Goal: Task Accomplishment & Management: Manage account settings

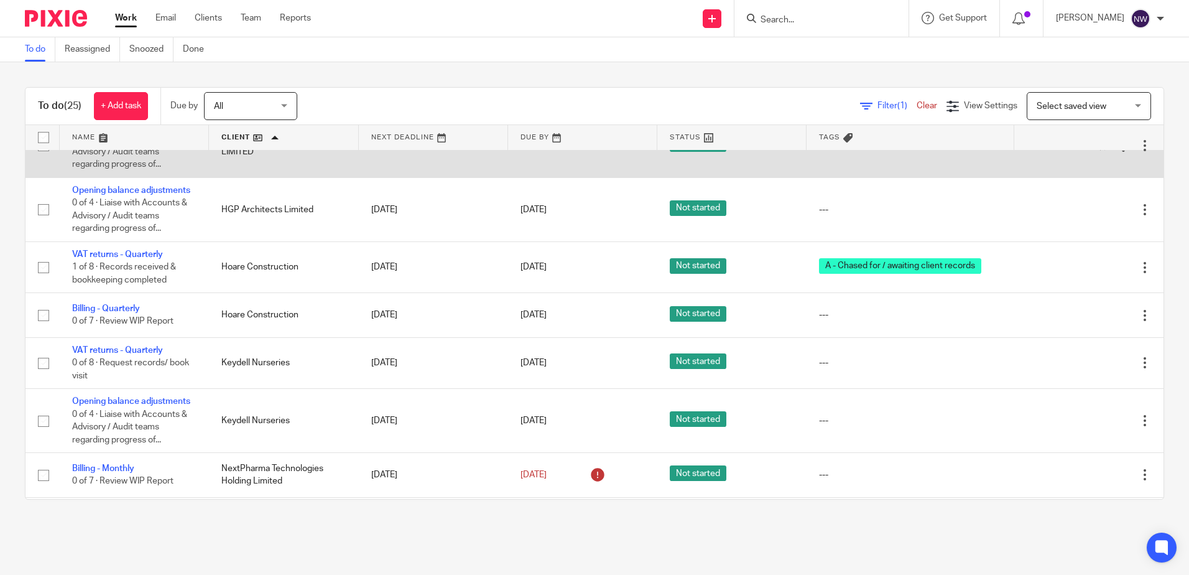
scroll to position [560, 0]
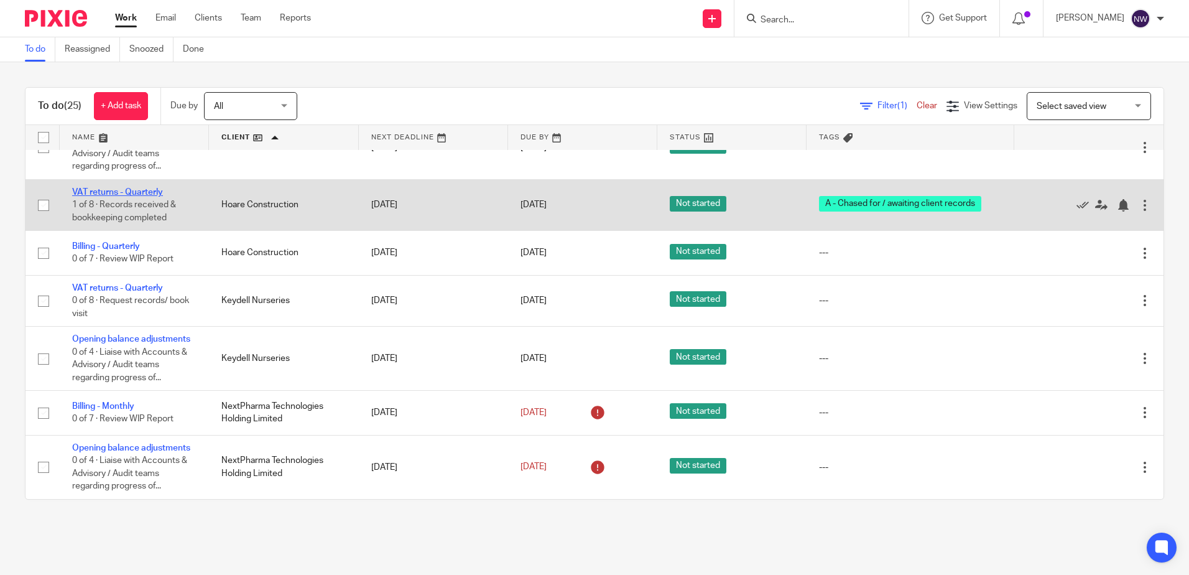
click at [136, 190] on link "VAT returns - Quarterly" at bounding box center [117, 192] width 91 height 9
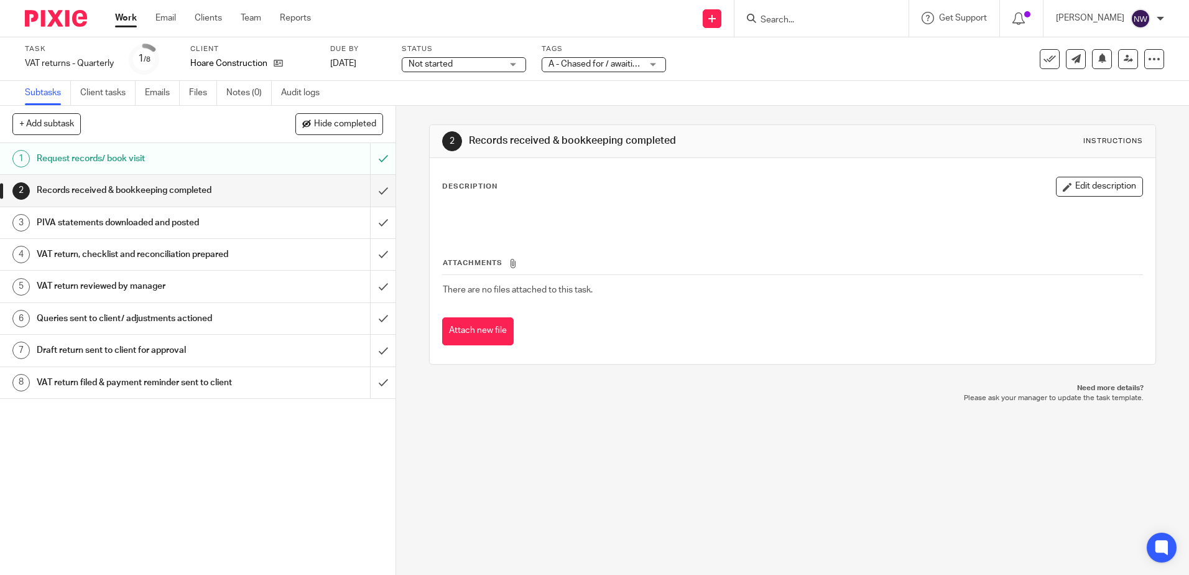
click at [616, 58] on span "A - Chased for / awaiting client records" at bounding box center [595, 64] width 93 height 13
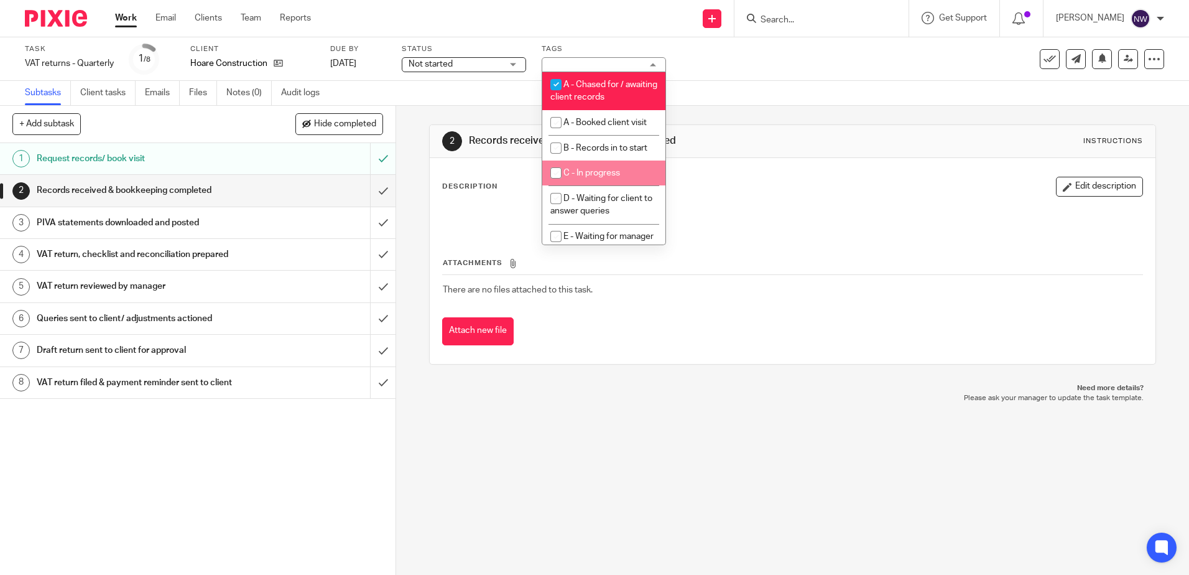
scroll to position [62, 0]
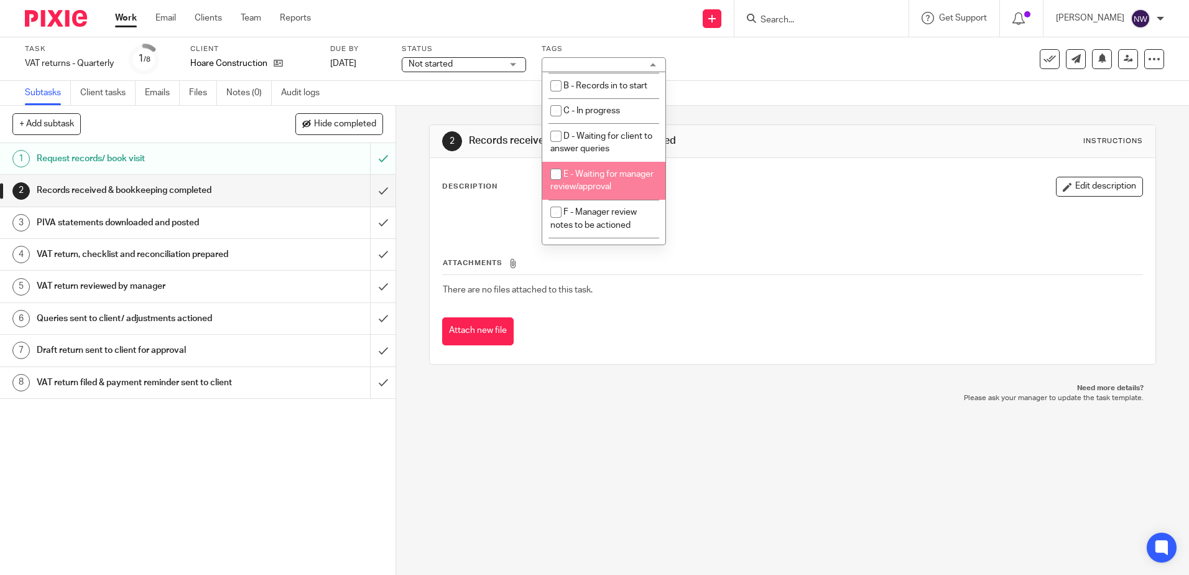
click at [598, 178] on span "E - Waiting for manager review/approval" at bounding box center [601, 181] width 103 height 22
checkbox input "true"
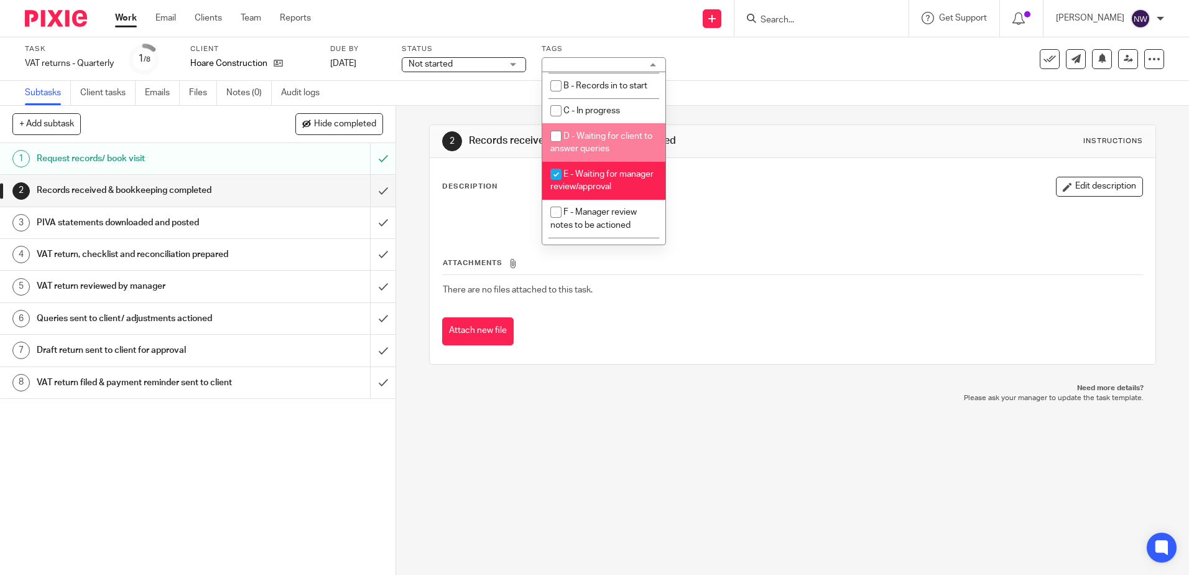
scroll to position [0, 0]
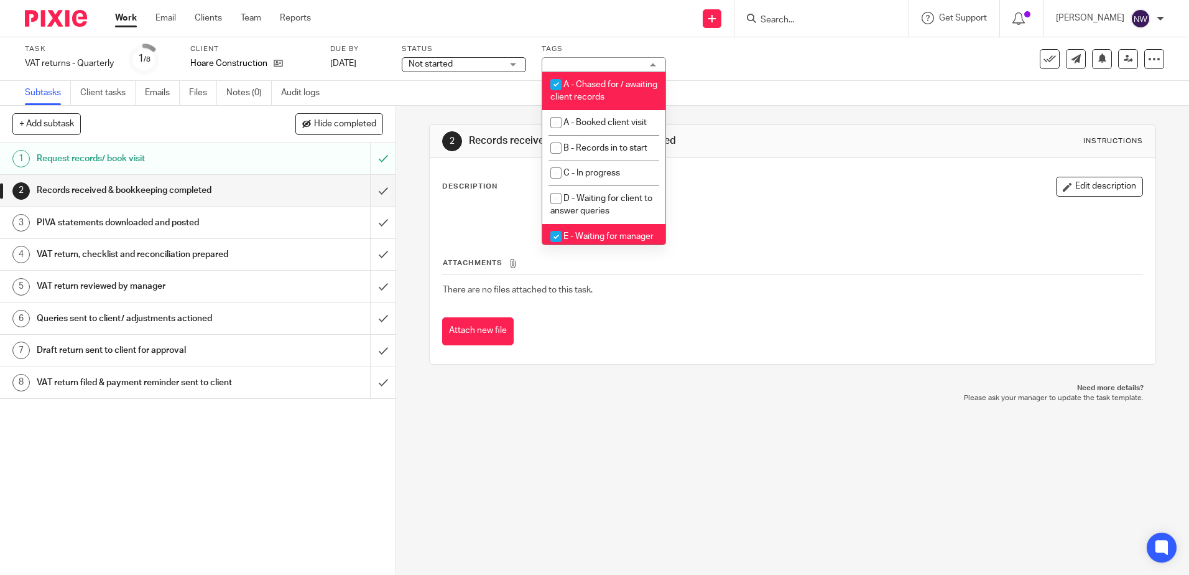
click at [550, 85] on input "checkbox" at bounding box center [556, 85] width 24 height 24
checkbox input "false"
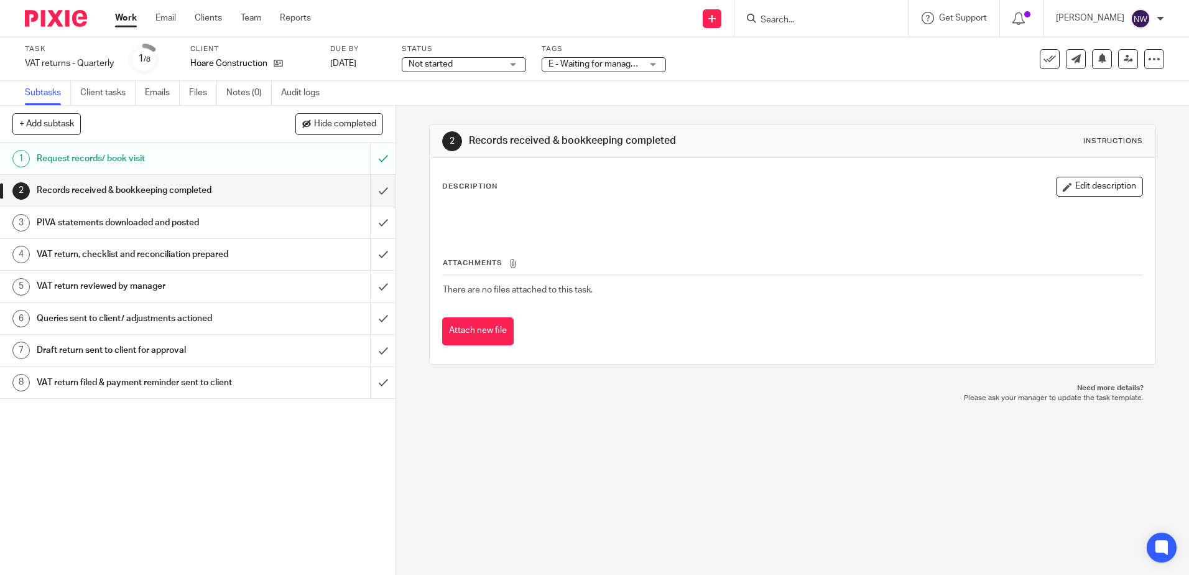
click at [512, 69] on div "Not started Not started" at bounding box center [464, 64] width 124 height 15
click at [441, 113] on span "In progress" at bounding box center [433, 109] width 44 height 9
click at [374, 190] on input "submit" at bounding box center [198, 190] width 396 height 31
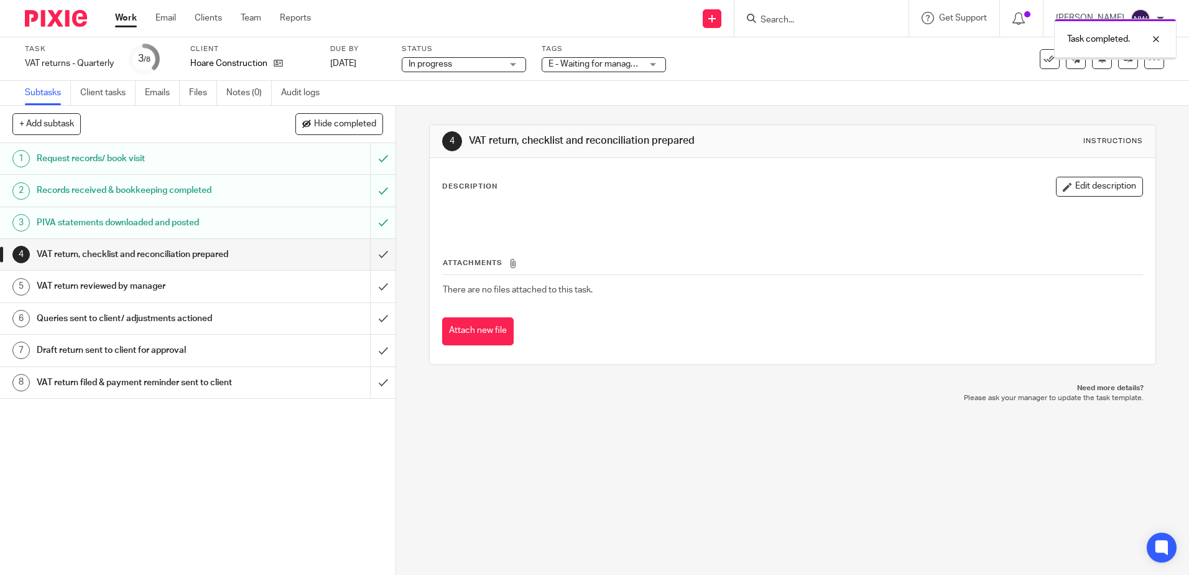
click at [368, 250] on input "submit" at bounding box center [198, 254] width 396 height 31
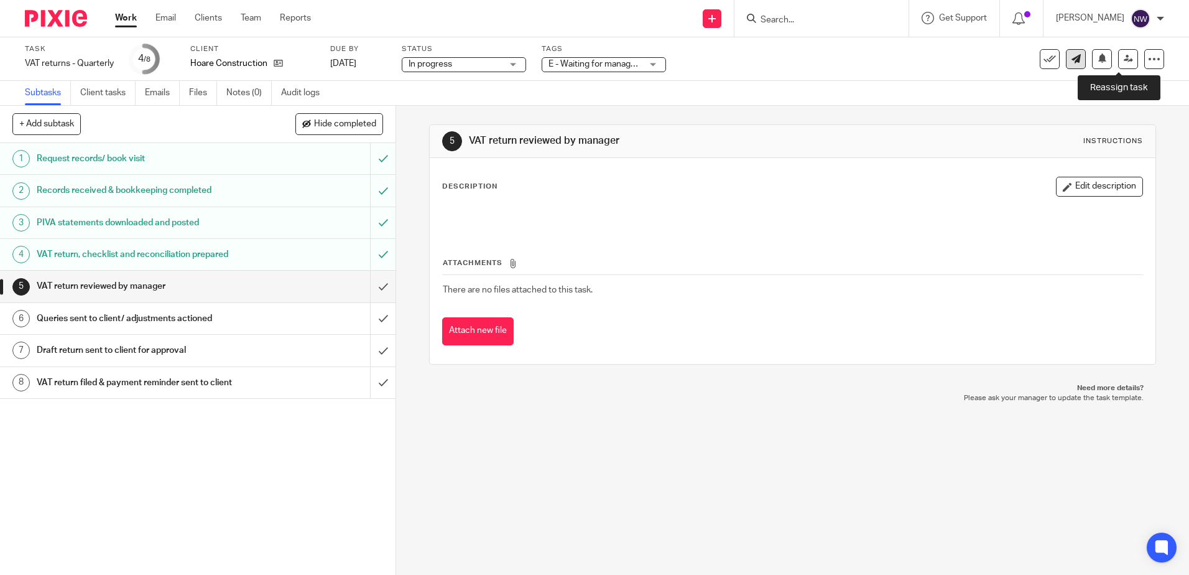
drag, startPoint x: 1112, startPoint y: 57, endPoint x: 1061, endPoint y: 63, distance: 51.3
click at [1118, 57] on link at bounding box center [1128, 59] width 20 height 20
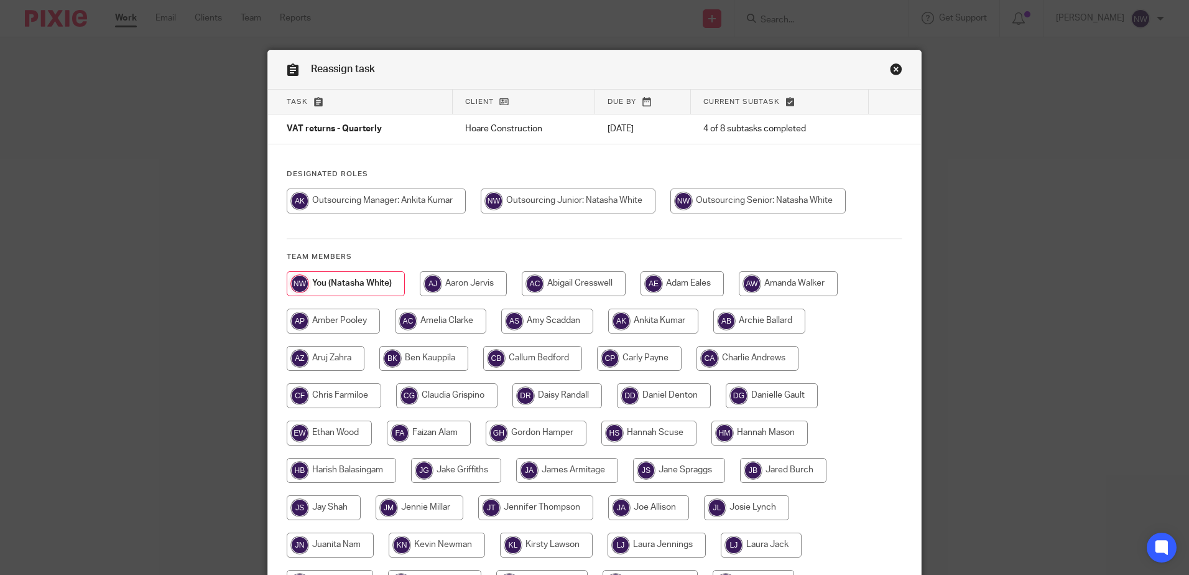
click at [408, 202] on input "radio" at bounding box center [376, 200] width 179 height 25
radio input "true"
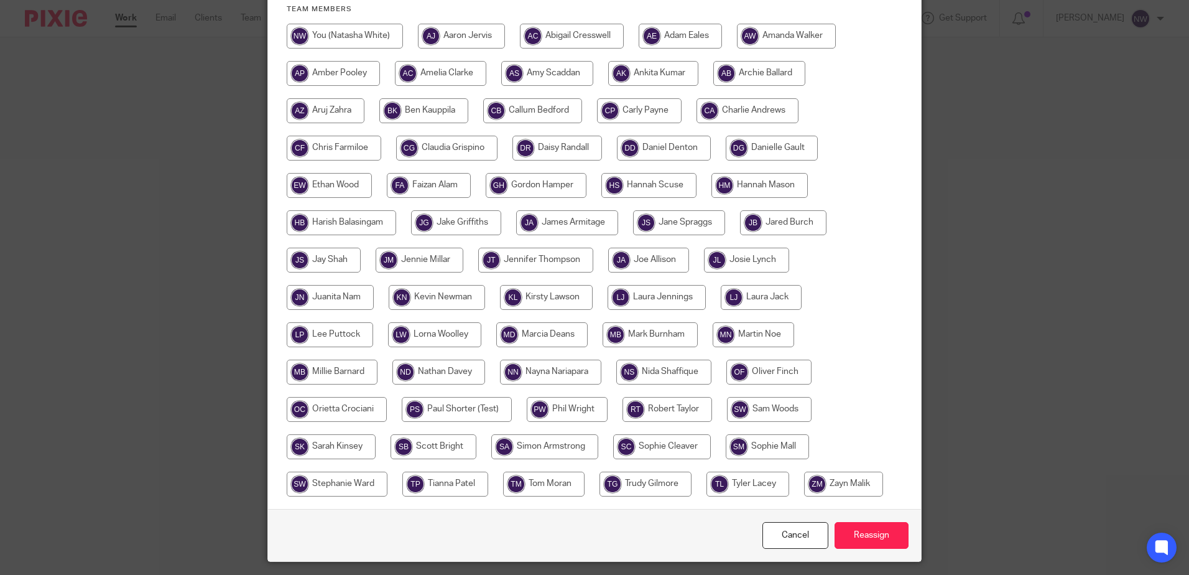
scroll to position [249, 0]
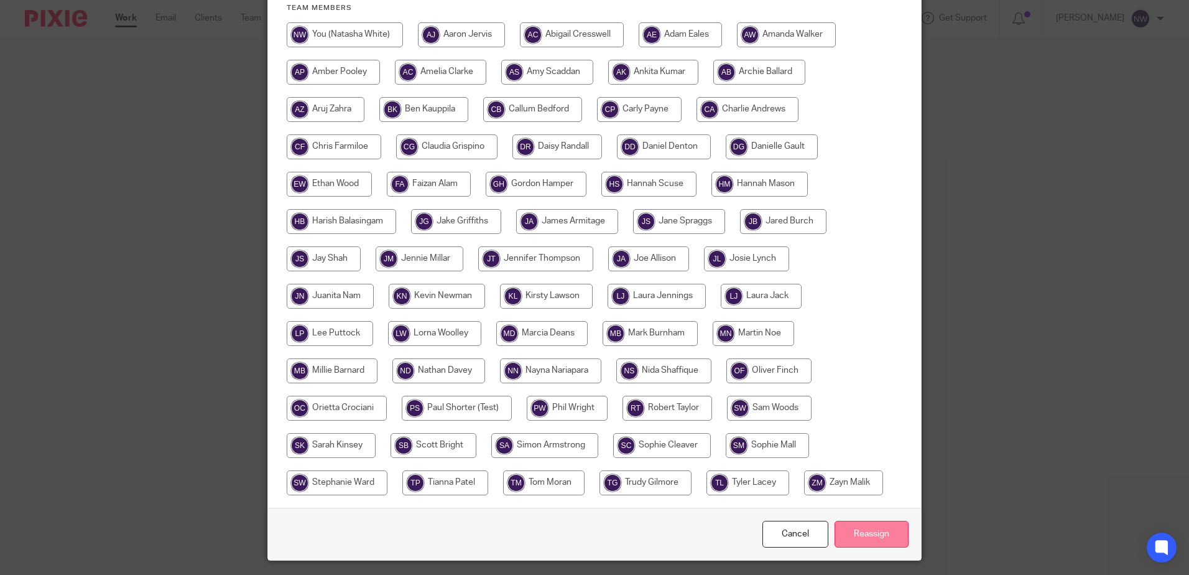
click at [859, 527] on input "Reassign" at bounding box center [872, 534] width 74 height 27
